Goal: Check status: Check status

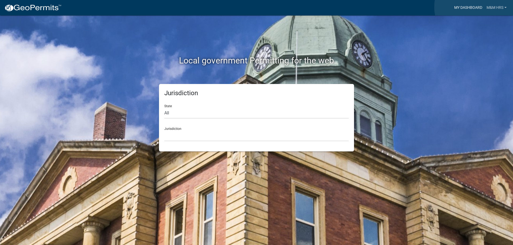
click at [474, 7] on link "My Dashboard" at bounding box center [468, 8] width 32 height 10
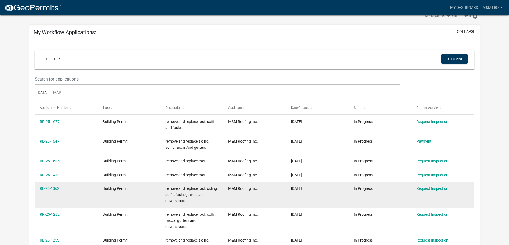
scroll to position [17, 0]
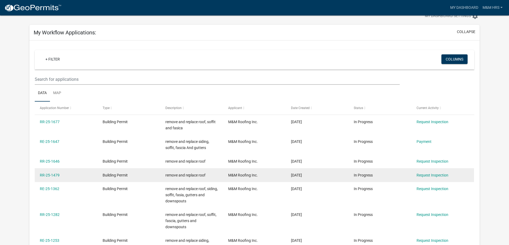
click at [44, 179] on datatable-body-cell "RR-25-1479" at bounding box center [66, 175] width 63 height 14
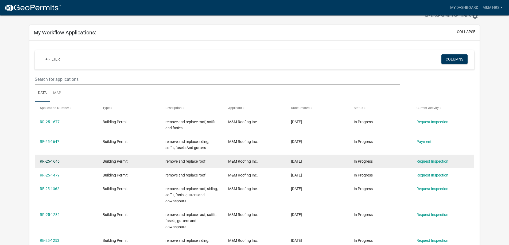
click at [44, 160] on link "RR-25-1646" at bounding box center [50, 161] width 20 height 4
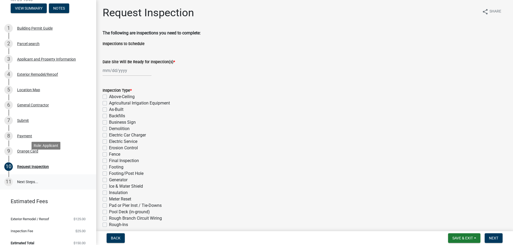
scroll to position [44, 0]
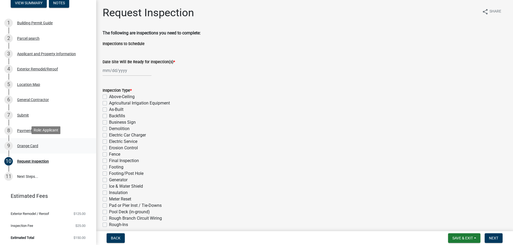
click at [27, 144] on div "Orange Card" at bounding box center [27, 146] width 21 height 4
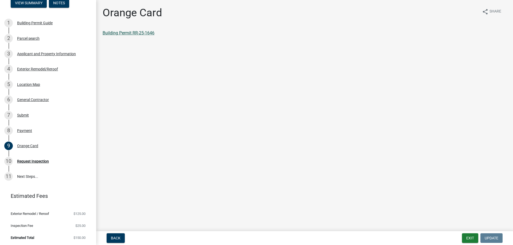
click at [117, 33] on link "Building Permit RR-25-1646" at bounding box center [129, 32] width 52 height 5
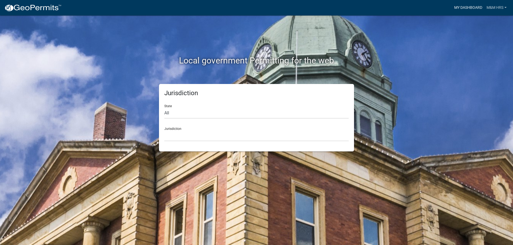
click at [481, 10] on link "My Dashboard" at bounding box center [468, 8] width 32 height 10
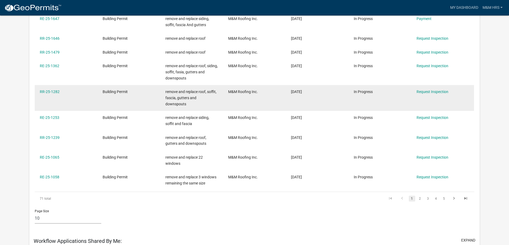
scroll to position [16, 0]
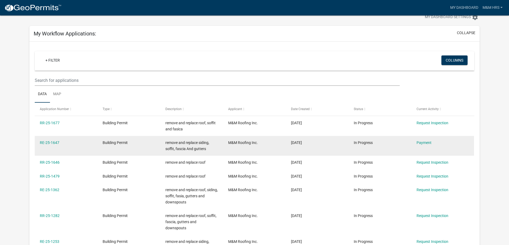
click at [49, 150] on datatable-body-cell "RE-25-1647" at bounding box center [66, 146] width 63 height 20
click at [50, 143] on link "RE-25-1647" at bounding box center [49, 143] width 19 height 4
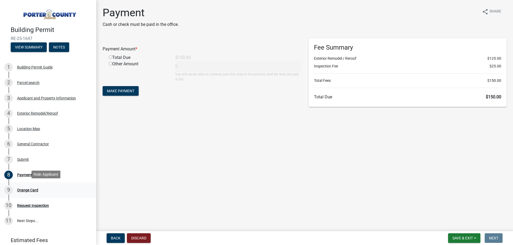
click at [27, 191] on div "Orange Card" at bounding box center [27, 190] width 21 height 4
click at [28, 188] on div "Orange Card" at bounding box center [27, 190] width 21 height 4
click at [30, 82] on div "Parcel search" at bounding box center [28, 83] width 22 height 4
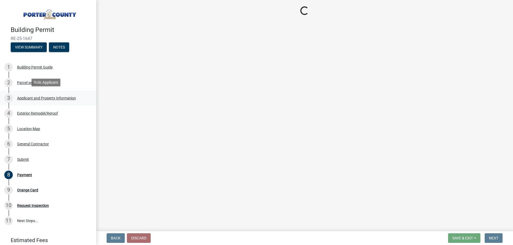
click at [34, 96] on div "Applicant and Property Information" at bounding box center [46, 98] width 59 height 4
